Goal: Information Seeking & Learning: Learn about a topic

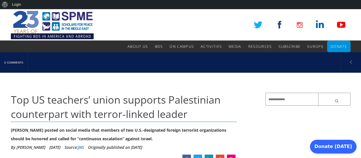
click at [229, 41] on link "Media" at bounding box center [235, 46] width 13 height 11
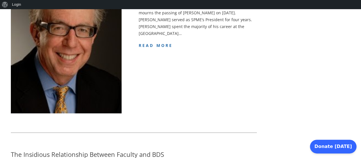
scroll to position [156, 0]
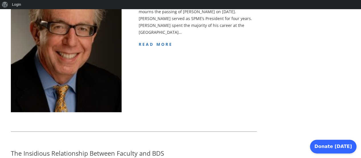
click at [165, 47] on span "read more" at bounding box center [156, 43] width 34 height 5
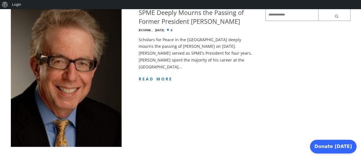
scroll to position [0, 0]
